Goal: Navigation & Orientation: Find specific page/section

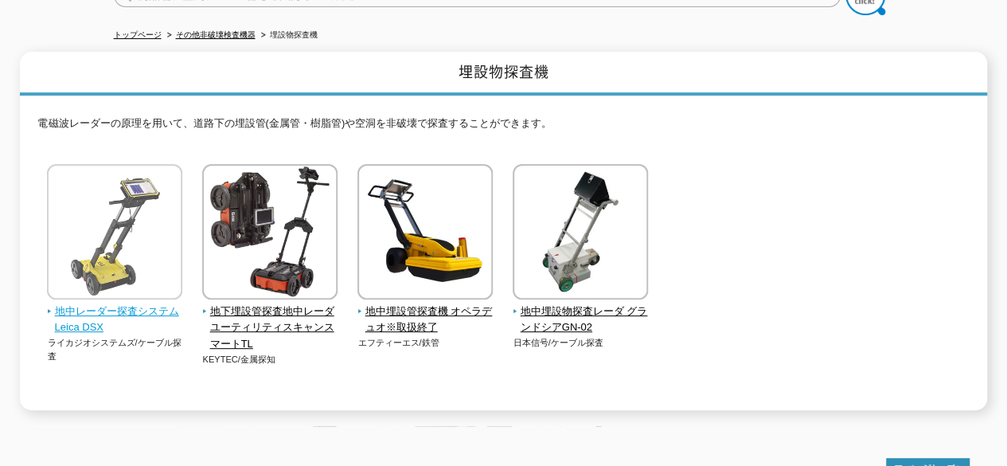
click at [159, 303] on span "地中レーダー探査システム Leica DSX" at bounding box center [115, 319] width 136 height 33
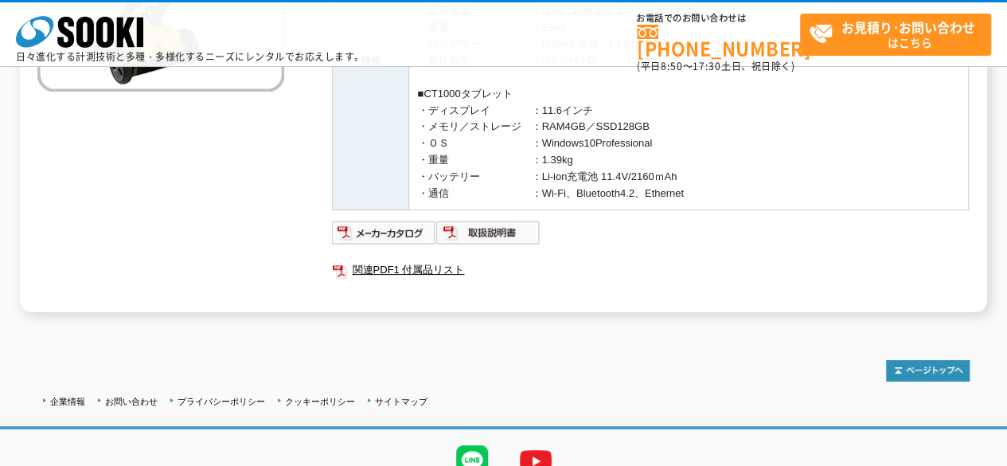
scroll to position [398, 0]
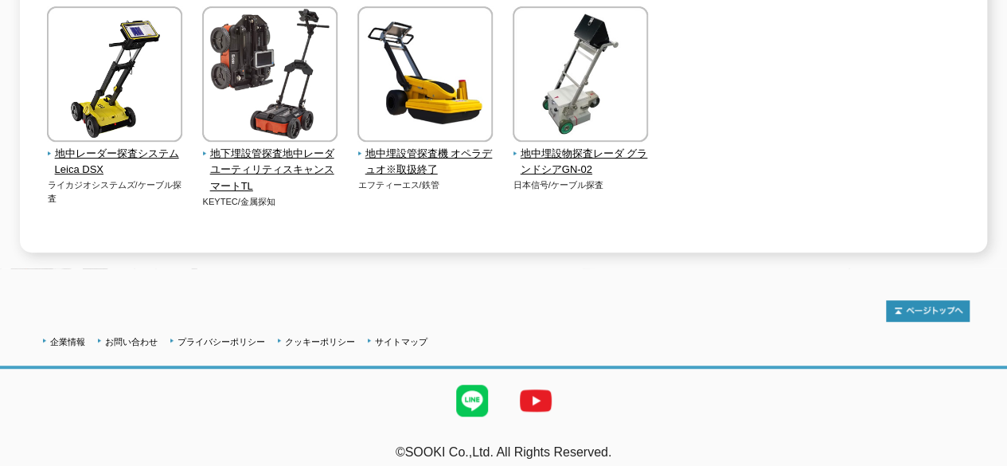
scroll to position [319, 0]
